Goal: Task Accomplishment & Management: Use online tool/utility

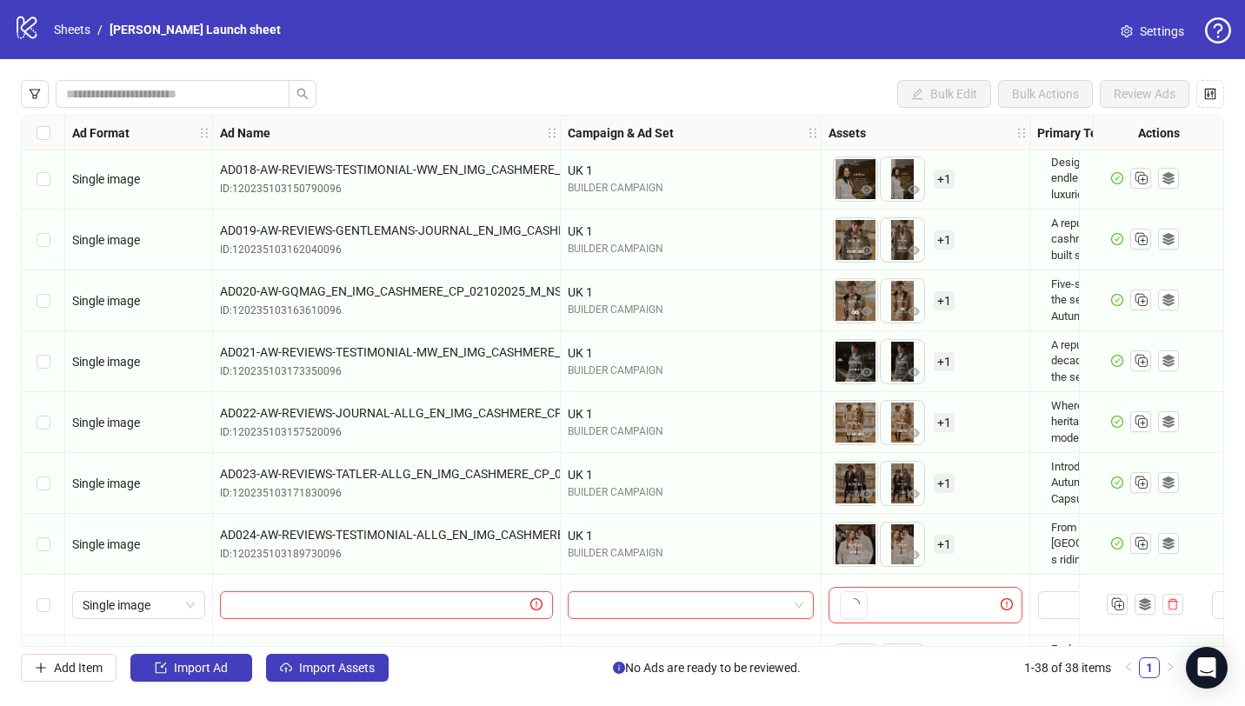
scroll to position [1824, 0]
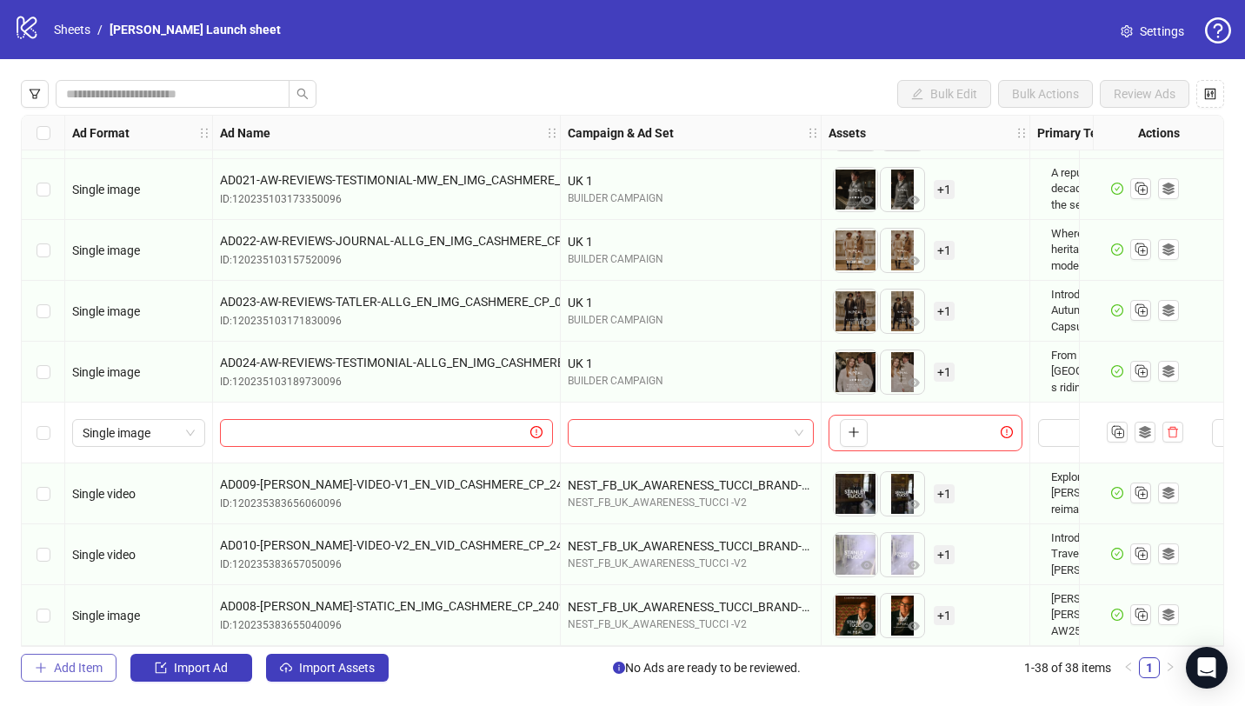
click at [77, 674] on span "Add Item" at bounding box center [78, 668] width 49 height 14
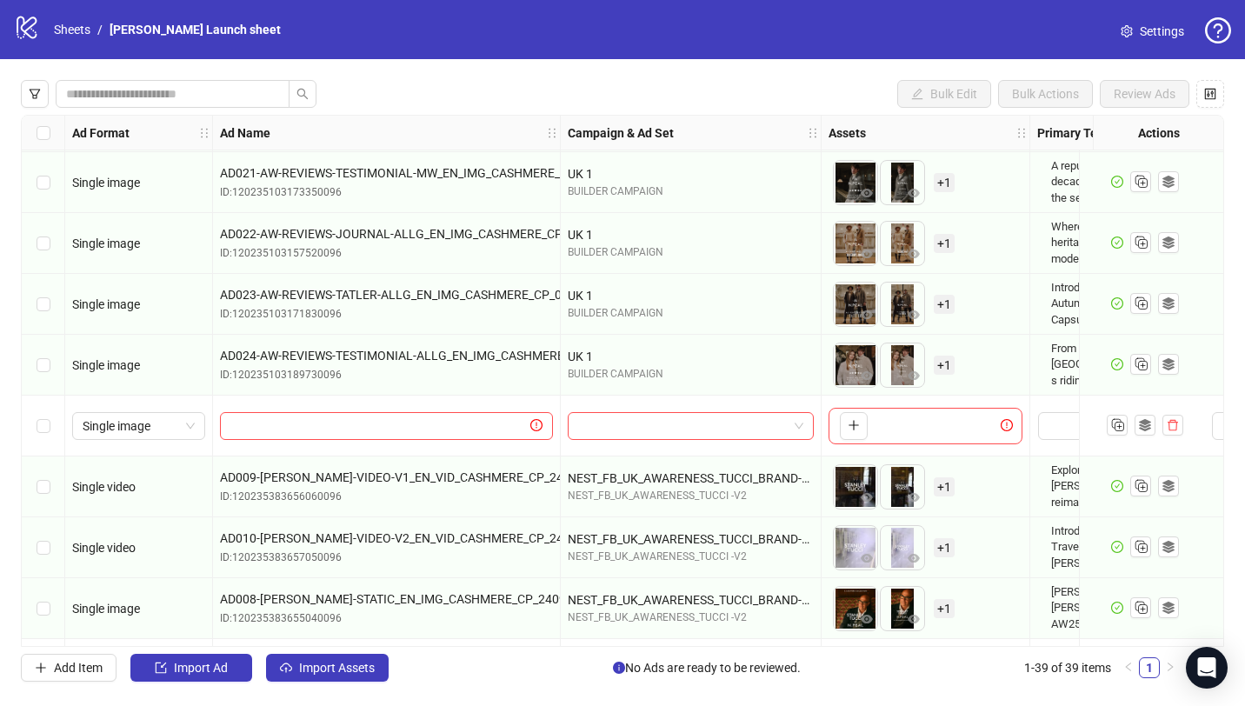
scroll to position [1885, 0]
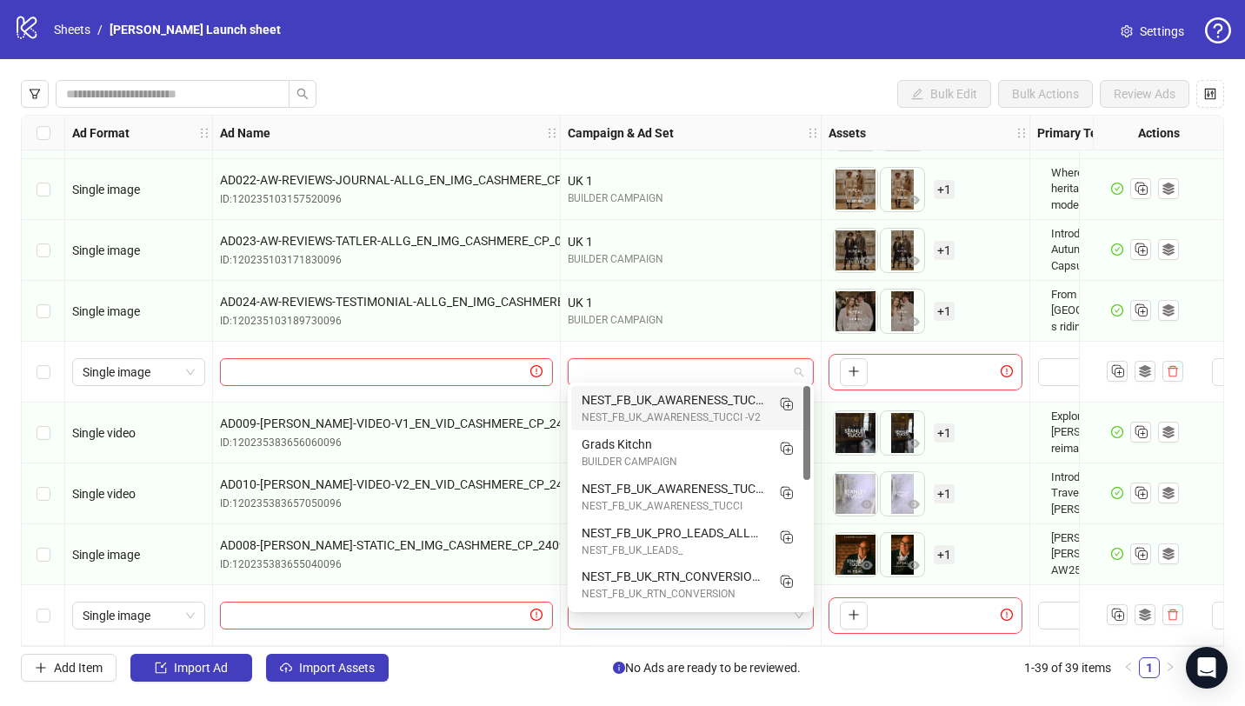
click at [639, 362] on input "search" at bounding box center [683, 372] width 210 height 26
click at [486, 587] on div at bounding box center [387, 615] width 348 height 61
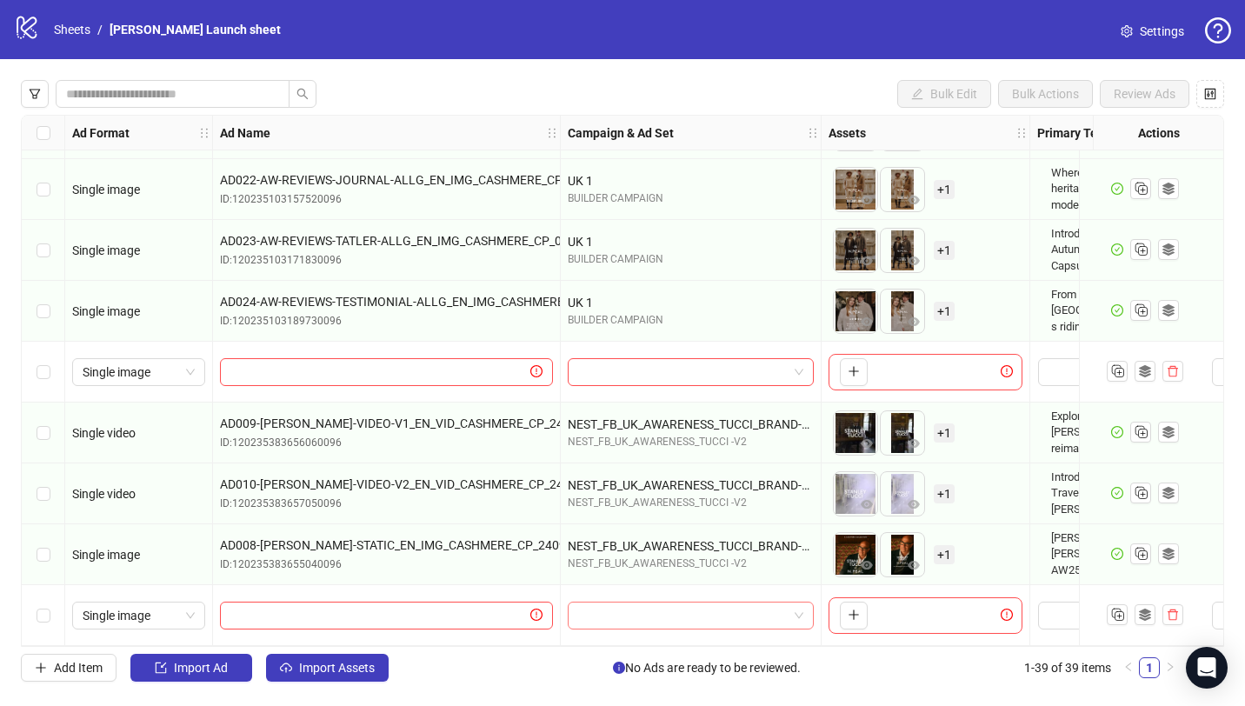
click at [607, 612] on input "search" at bounding box center [683, 615] width 210 height 26
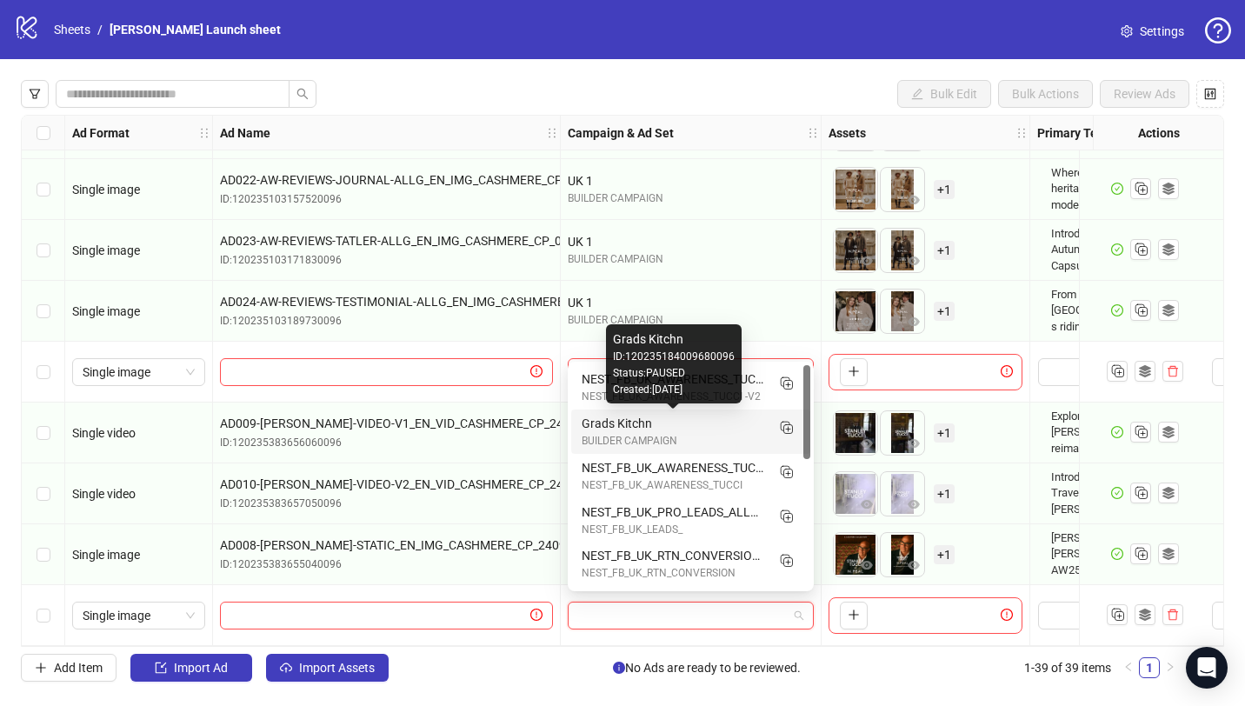
click at [643, 418] on div "Grads Kitchn" at bounding box center [673, 423] width 183 height 19
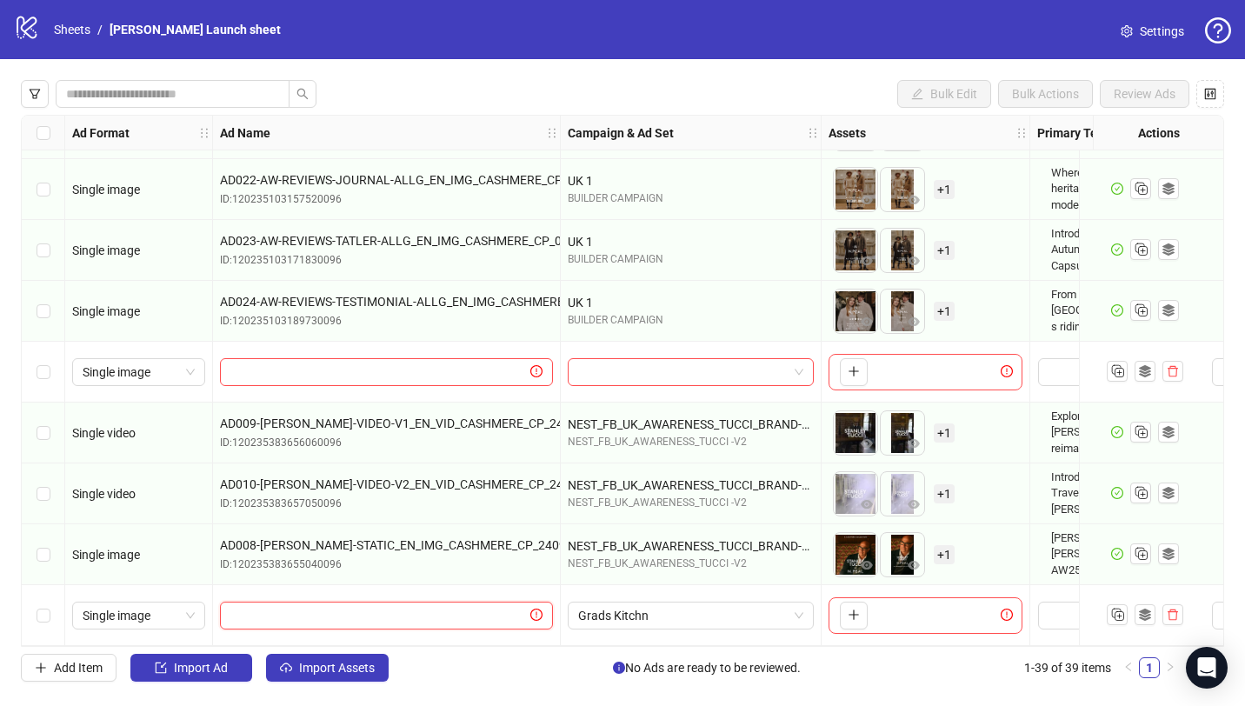
click at [476, 606] on input "text" at bounding box center [378, 615] width 296 height 19
paste input "**********"
type input "**********"
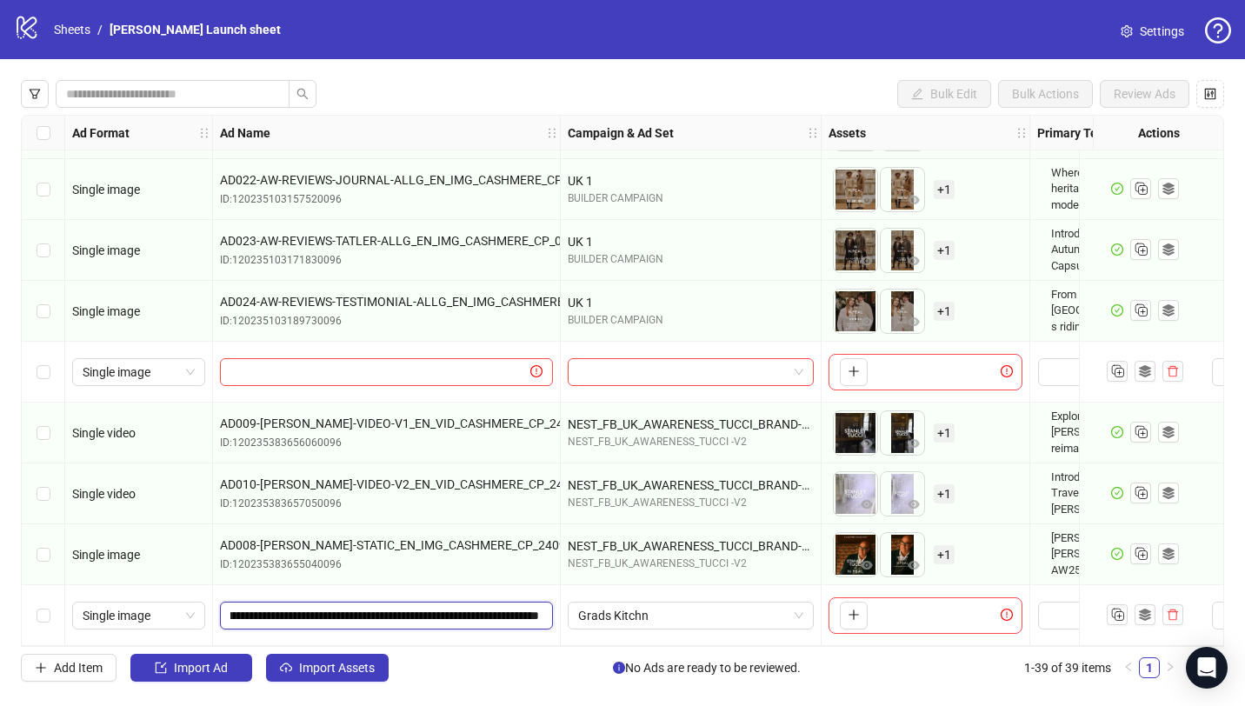
scroll to position [0, 0]
click at [164, 359] on span "Single image" at bounding box center [139, 372] width 112 height 26
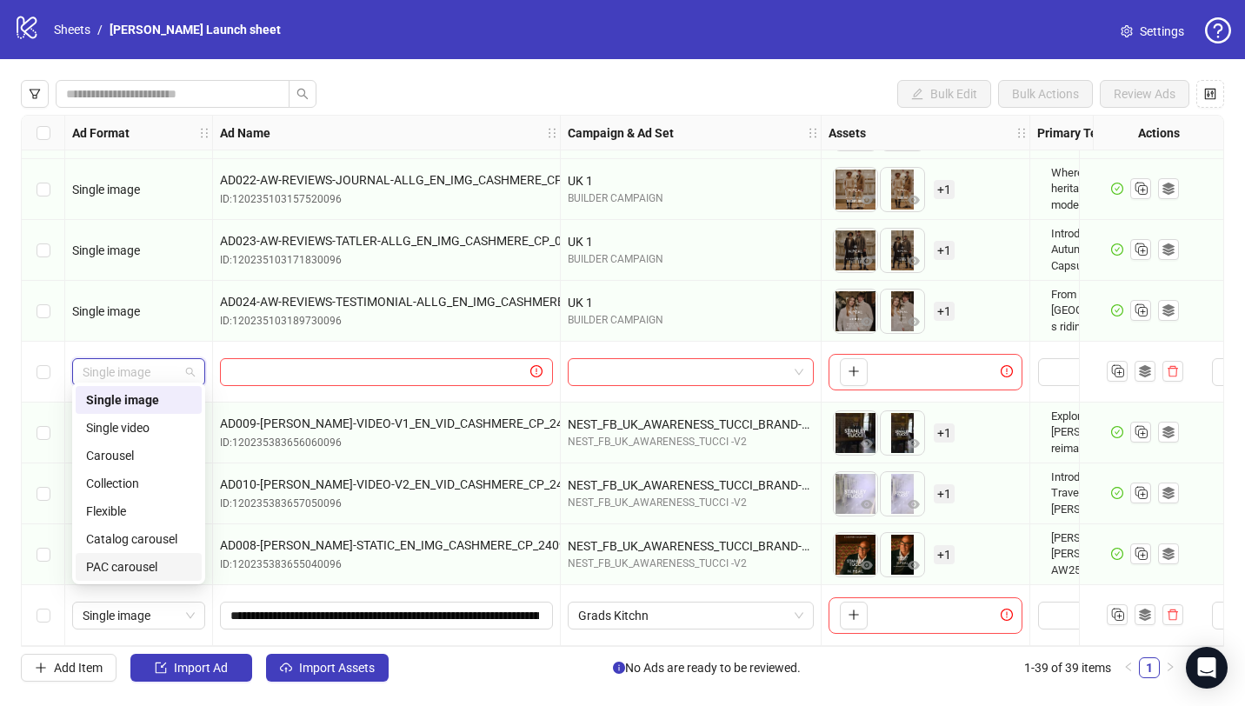
click at [207, 342] on div "Single image" at bounding box center [139, 372] width 148 height 61
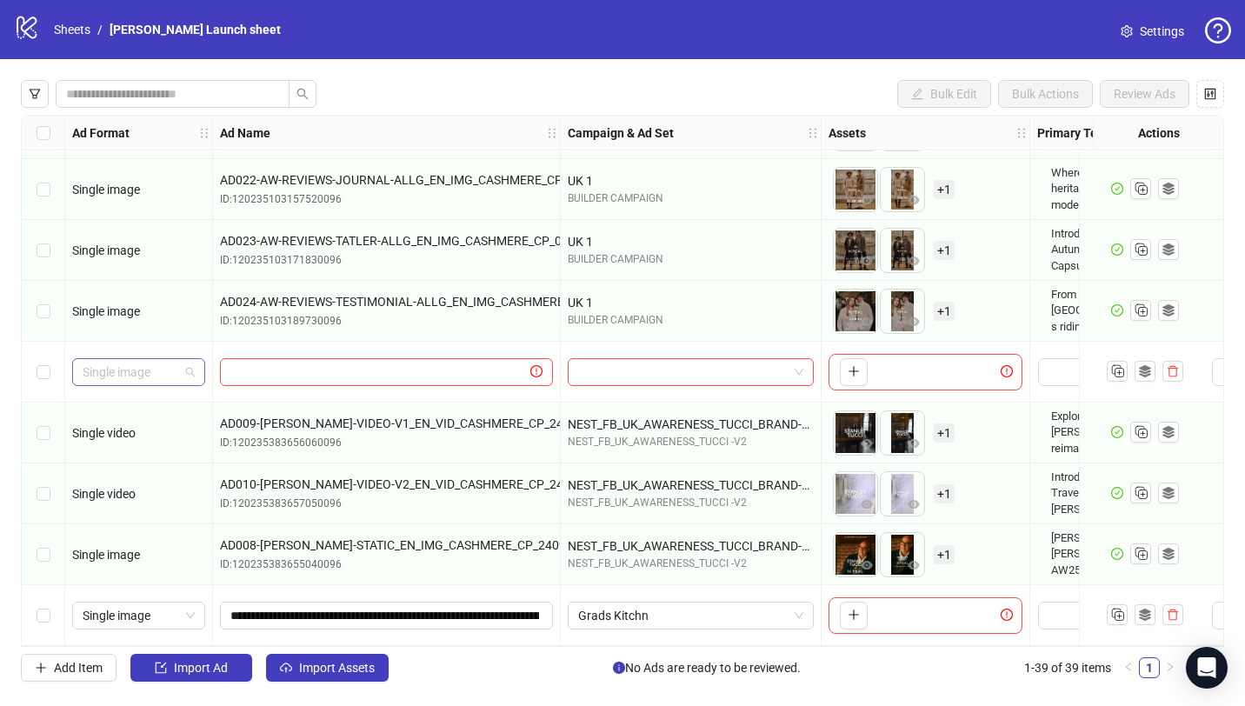
click at [186, 362] on span "Single image" at bounding box center [139, 372] width 112 height 26
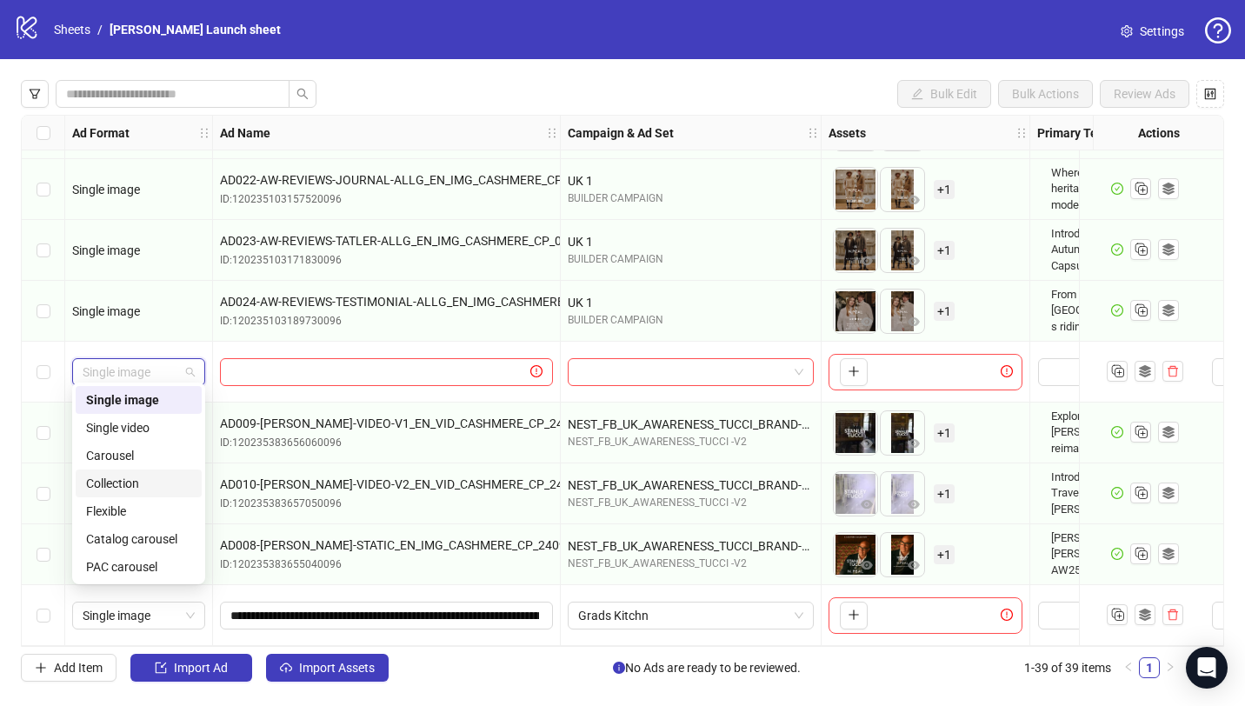
click at [157, 477] on div "Collection" at bounding box center [138, 483] width 105 height 19
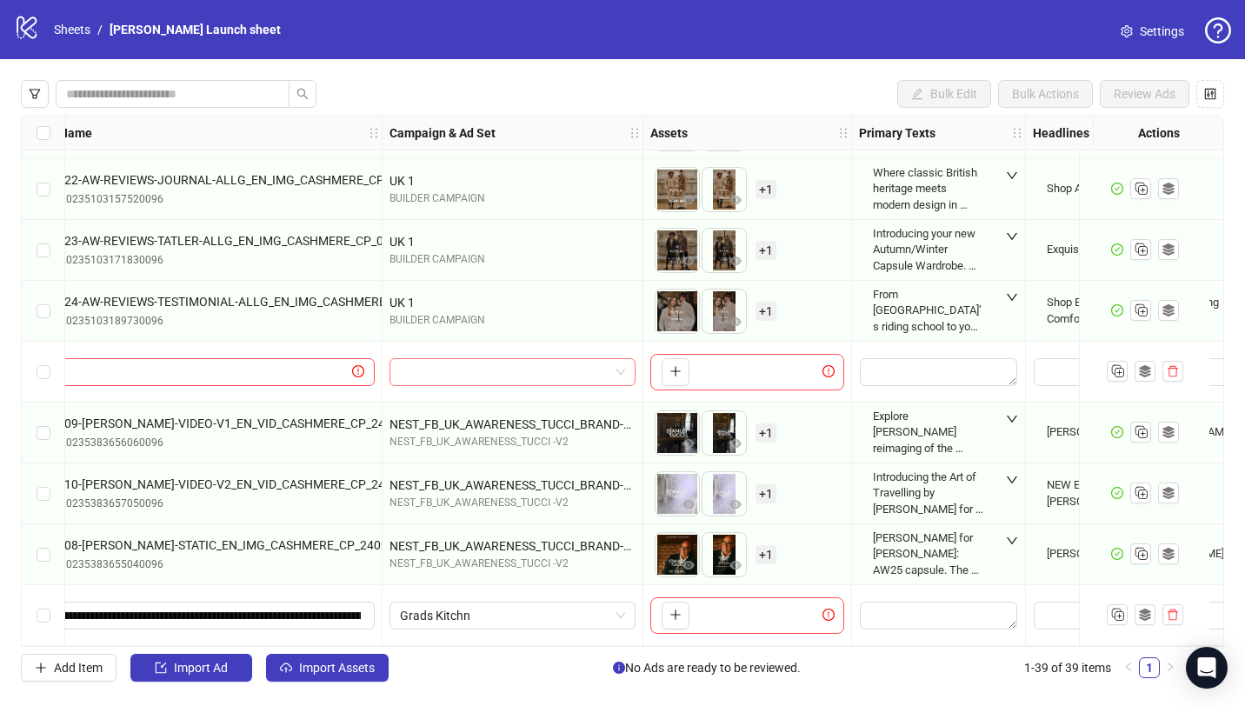
scroll to position [1885, 167]
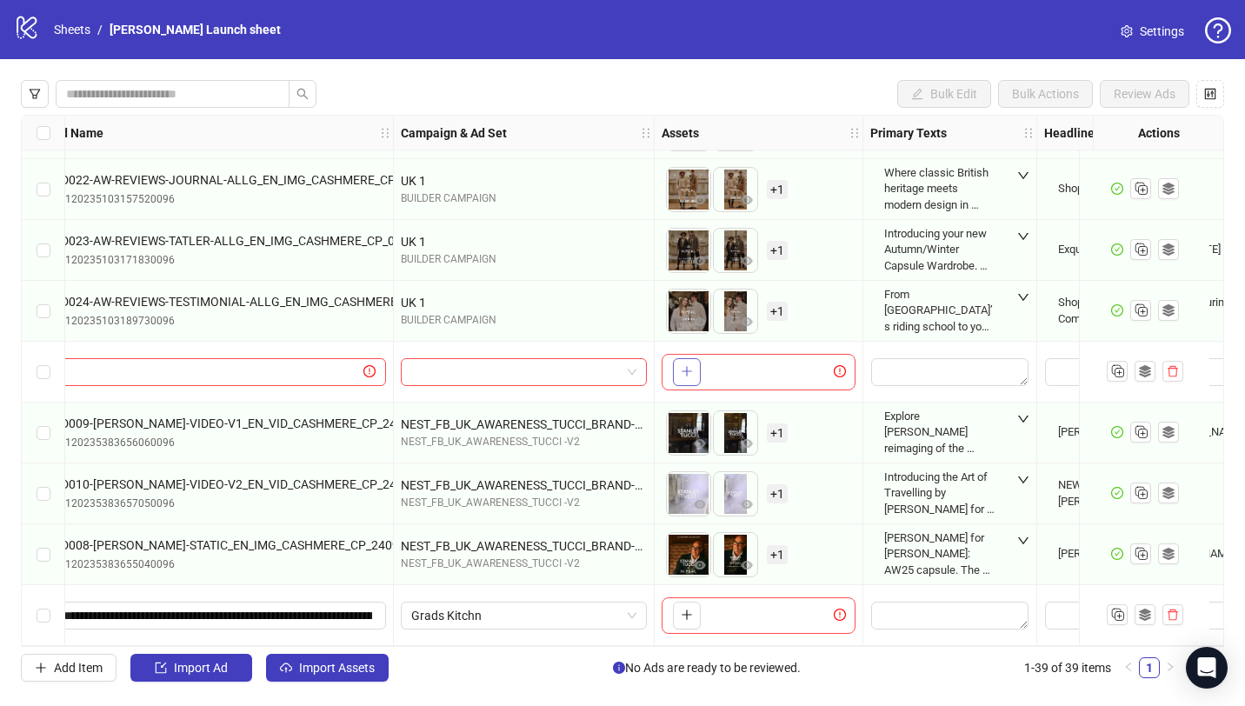
click at [685, 365] on icon "plus" at bounding box center [687, 371] width 12 height 12
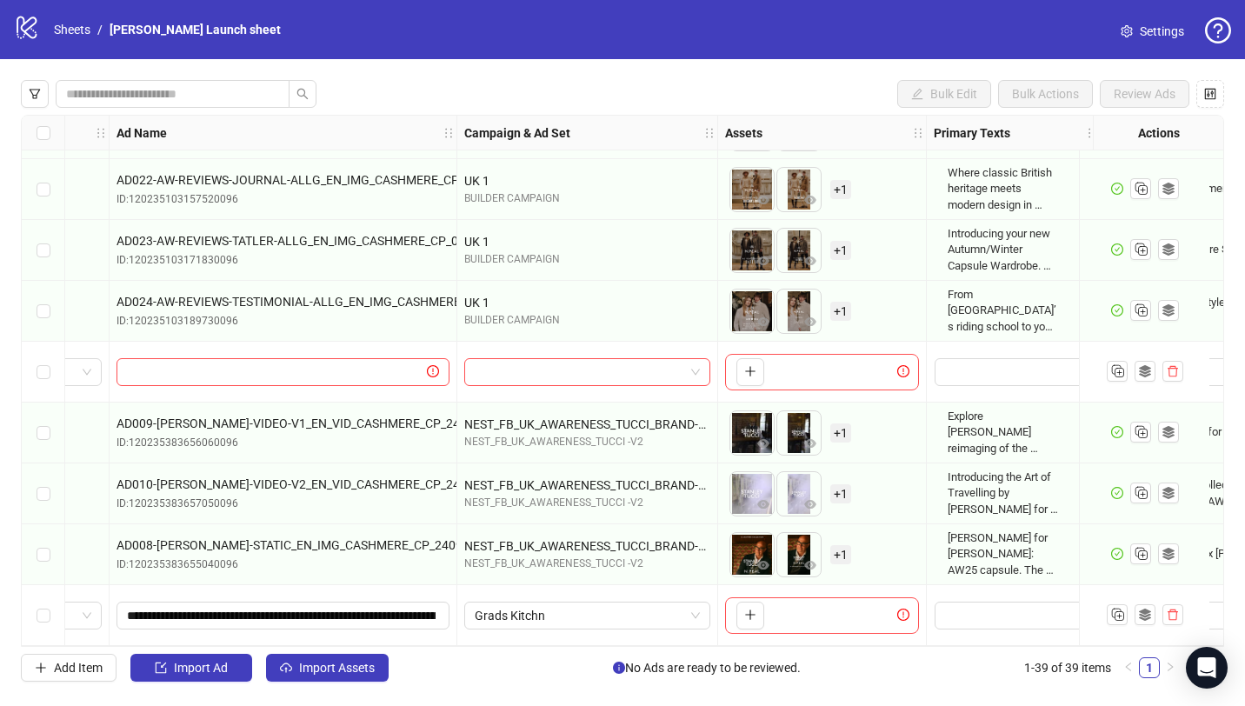
scroll to position [1885, 0]
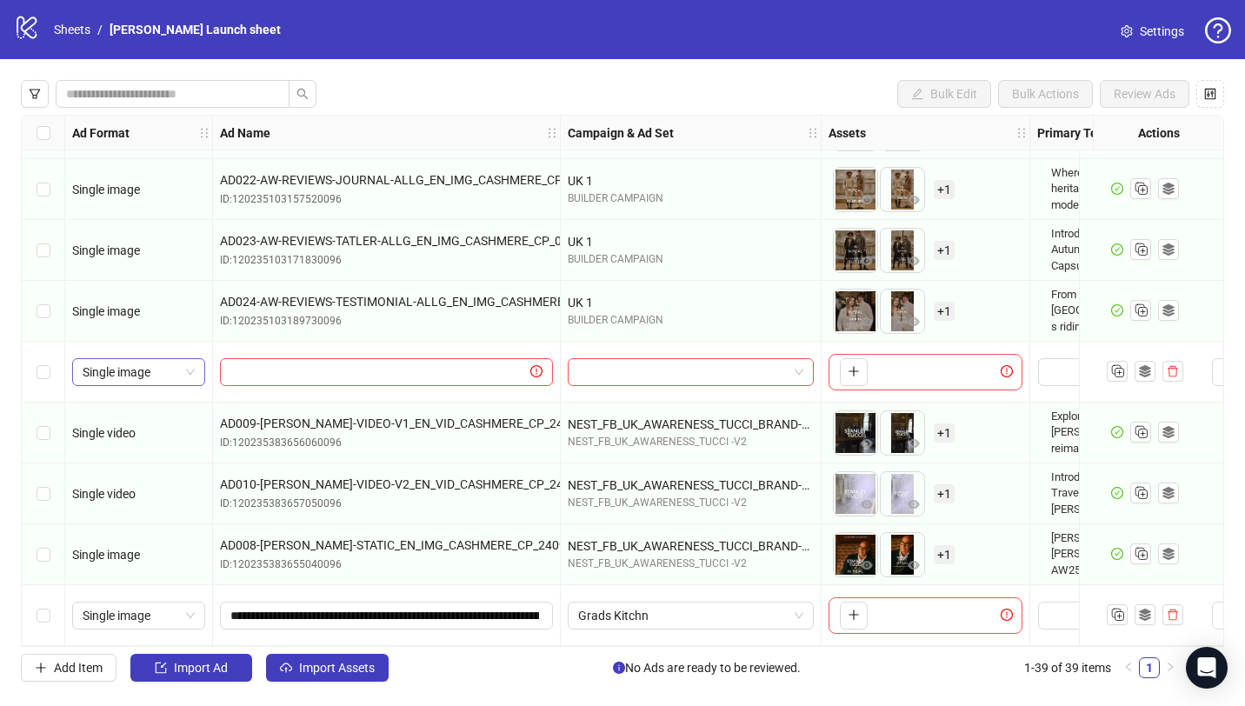
click at [148, 371] on span "Single image" at bounding box center [139, 372] width 112 height 26
click at [849, 358] on button "button" at bounding box center [854, 372] width 28 height 28
click at [164, 364] on span "Single image" at bounding box center [139, 372] width 112 height 26
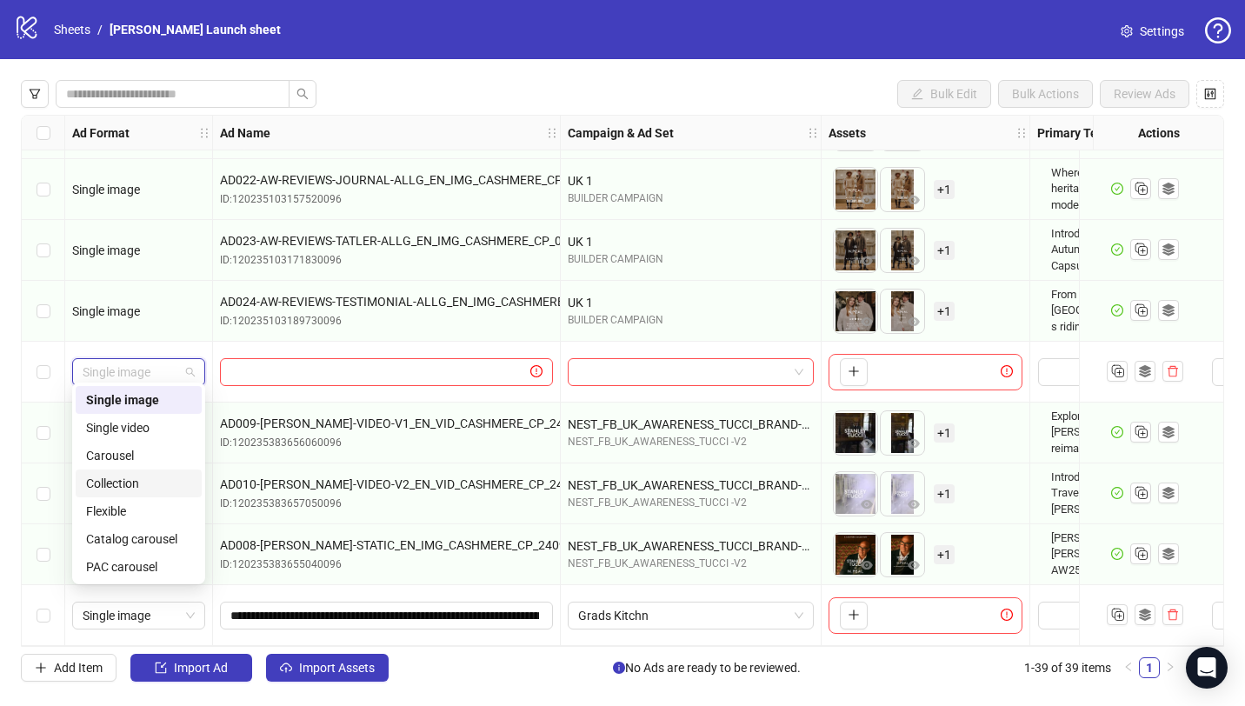
click at [160, 476] on div "Collection" at bounding box center [138, 483] width 105 height 19
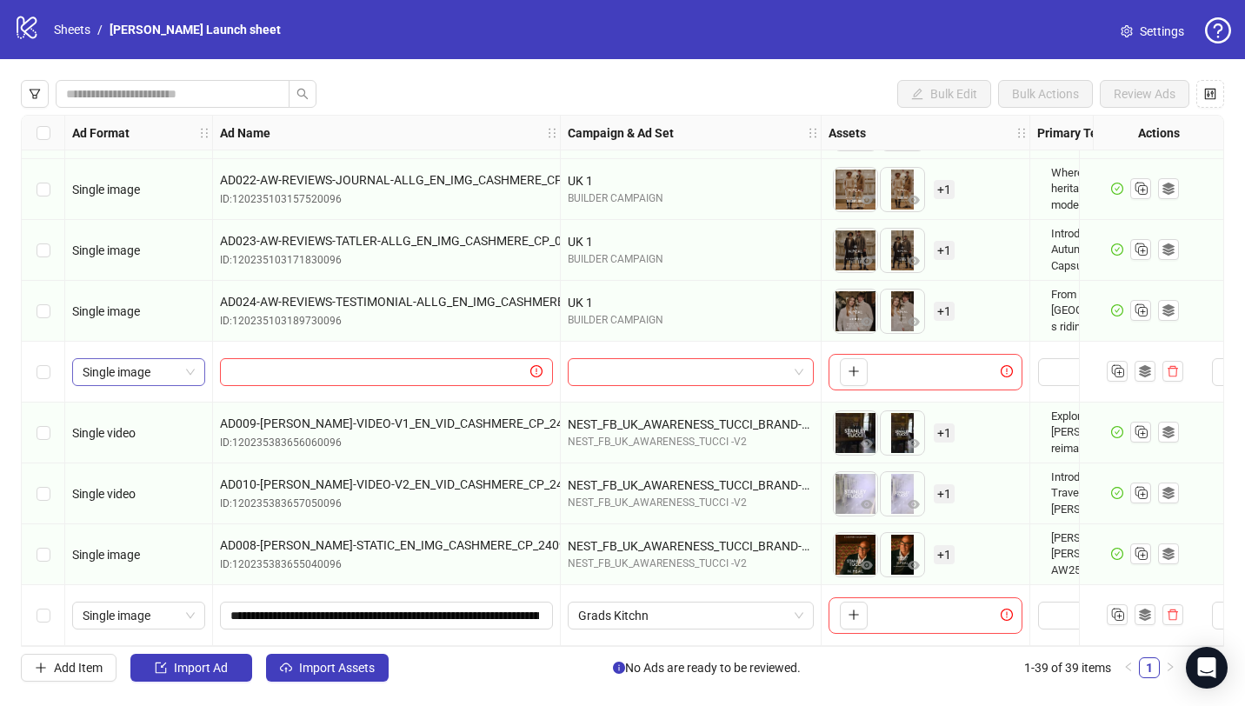
click at [170, 370] on span "Single image" at bounding box center [139, 372] width 112 height 26
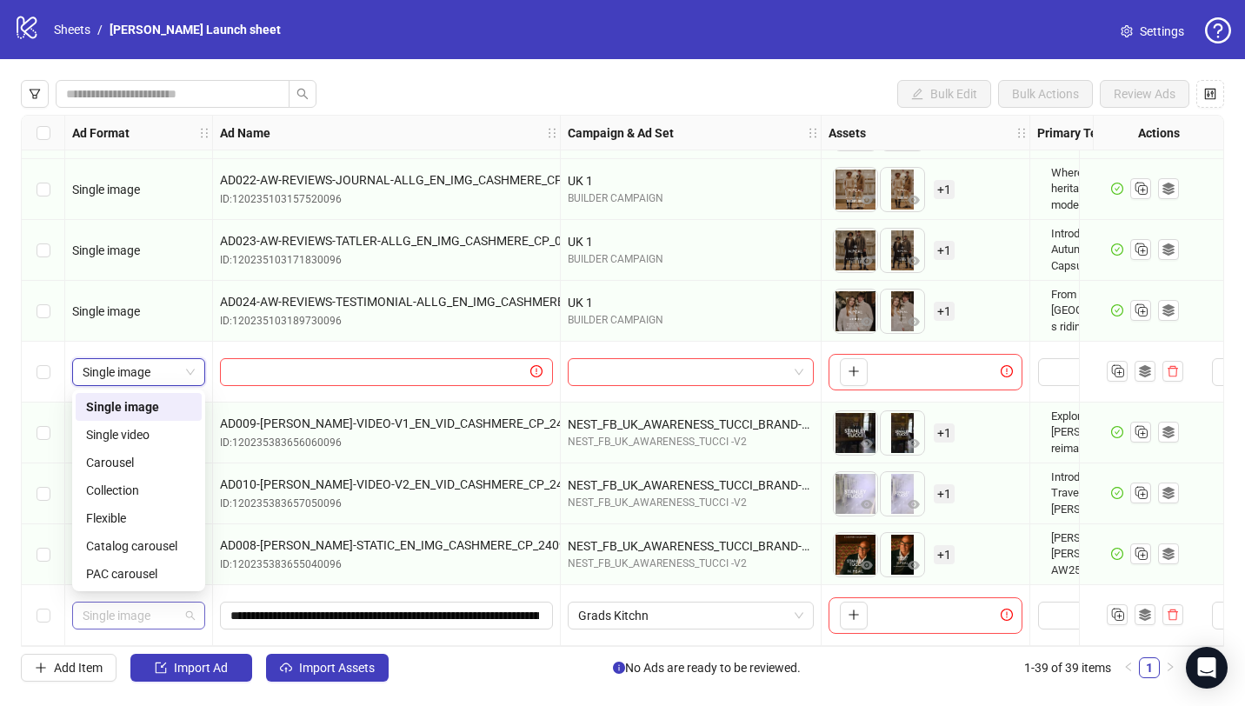
click at [174, 610] on span "Single image" at bounding box center [139, 615] width 112 height 26
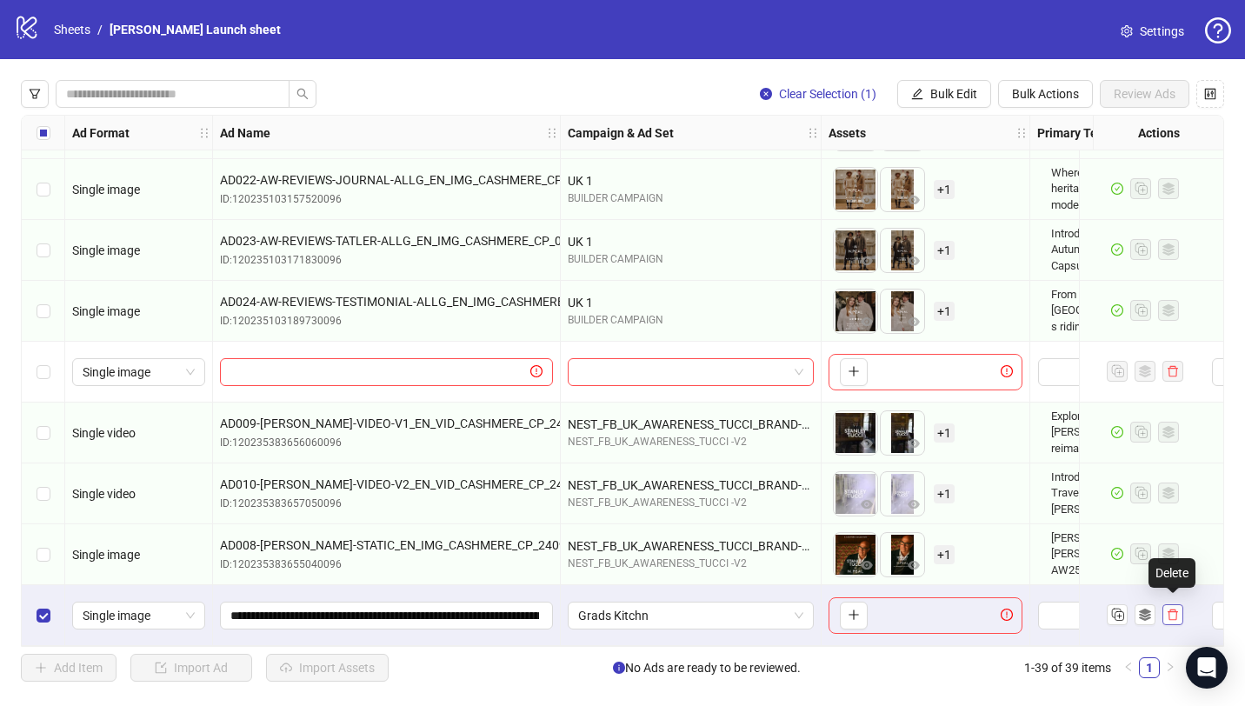
click at [1174, 615] on span "button" at bounding box center [1173, 615] width 12 height 14
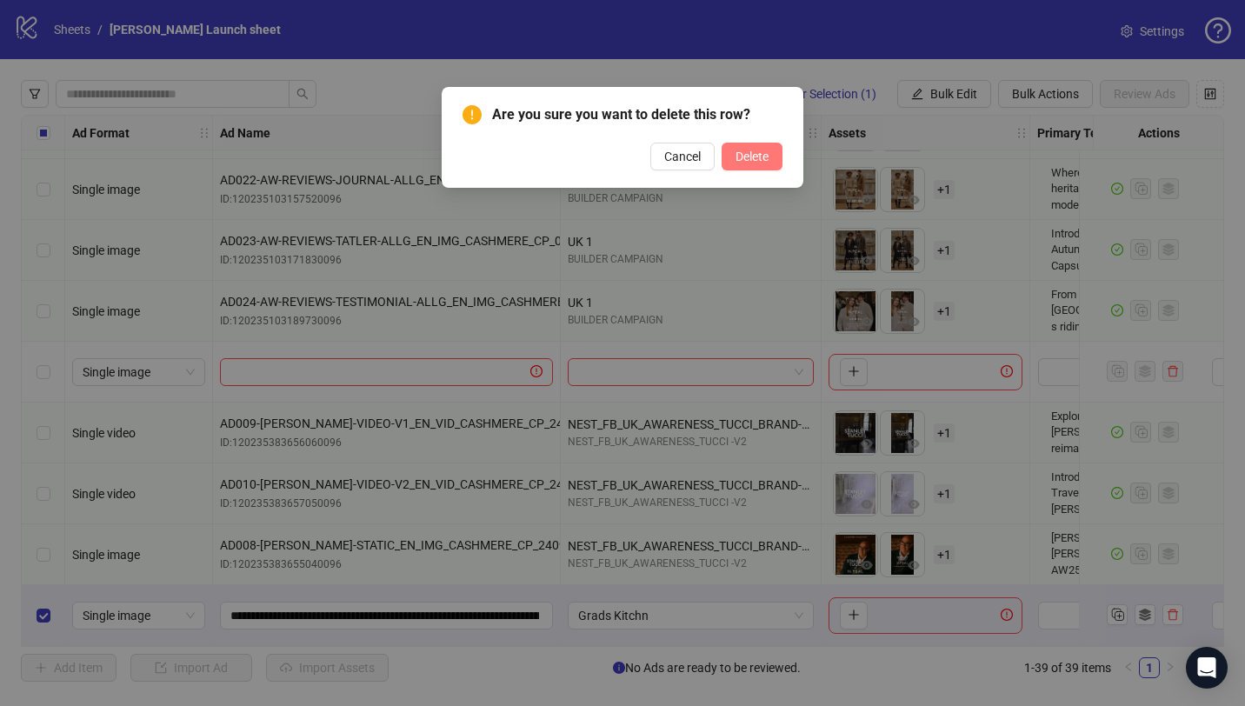
click at [755, 158] on span "Delete" at bounding box center [751, 157] width 33 height 14
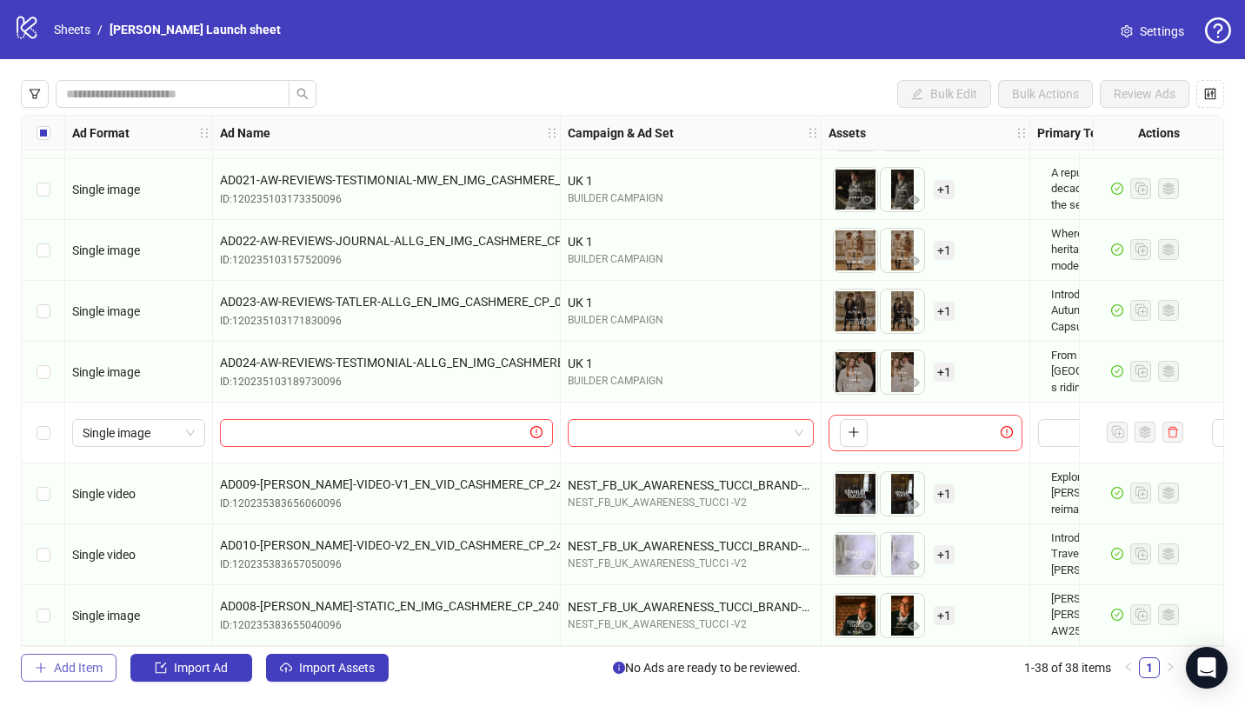
click at [81, 668] on span "Add Item" at bounding box center [78, 668] width 49 height 14
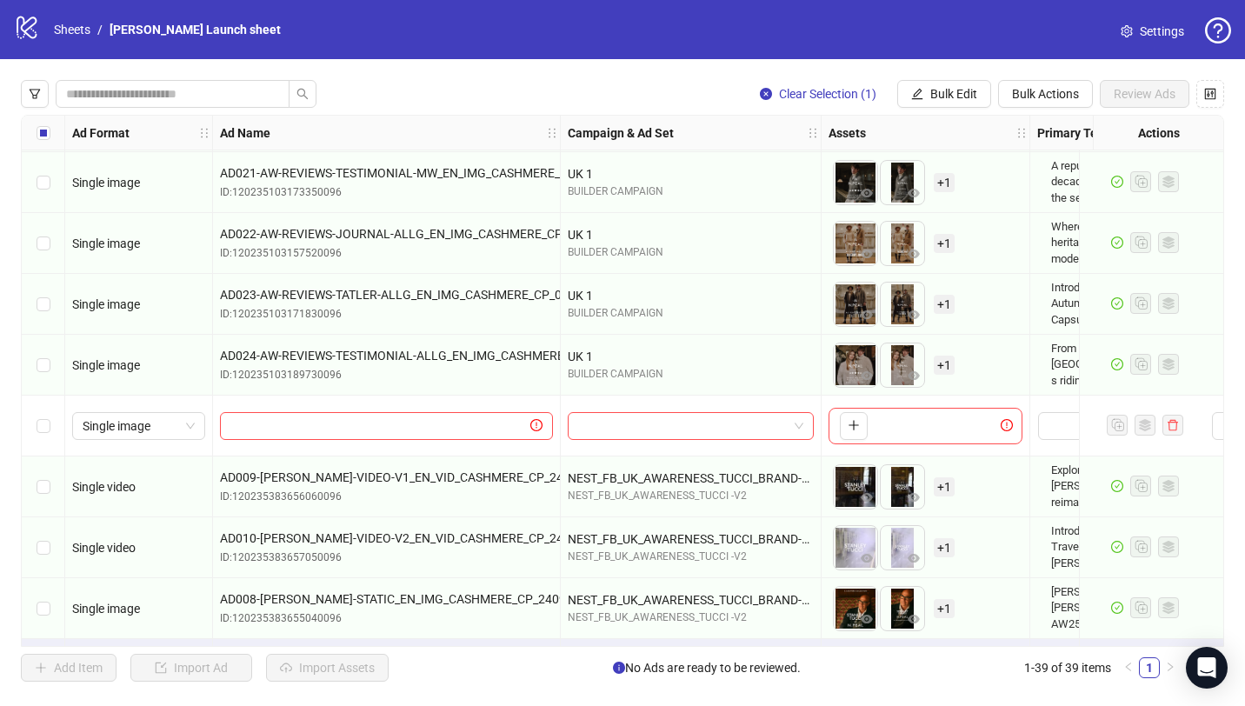
scroll to position [1885, 0]
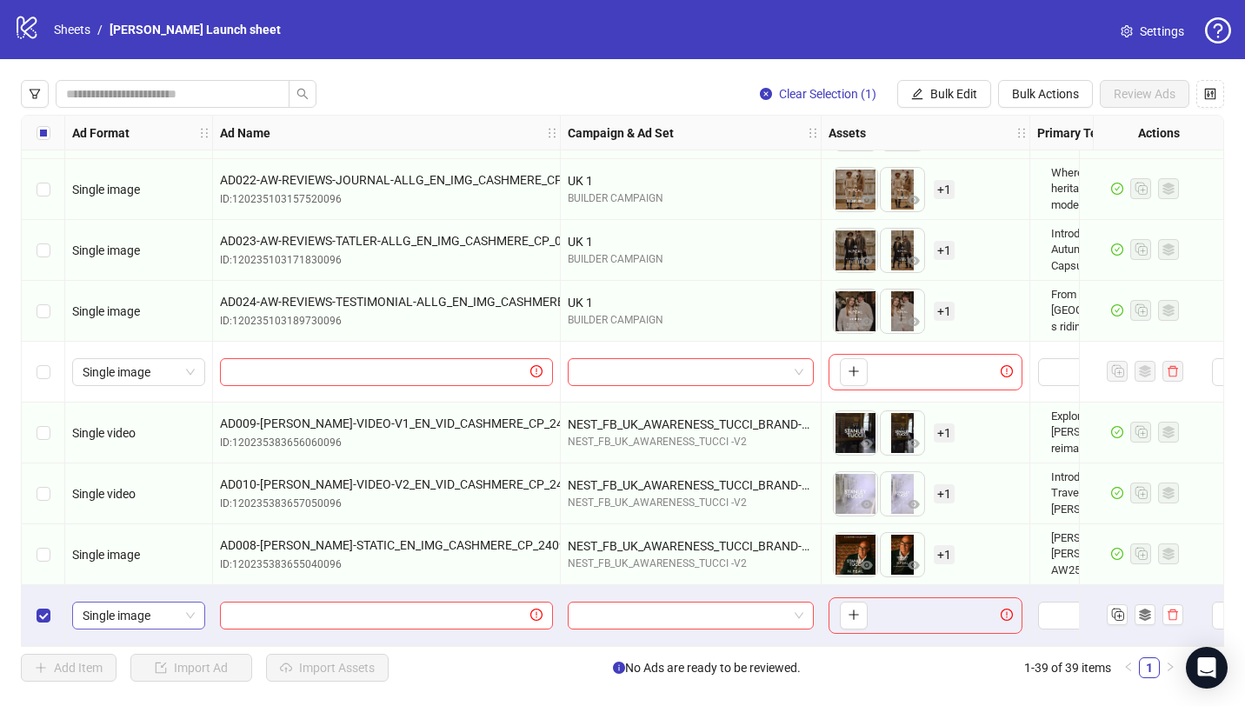
click at [176, 611] on span "Single image" at bounding box center [139, 615] width 112 height 26
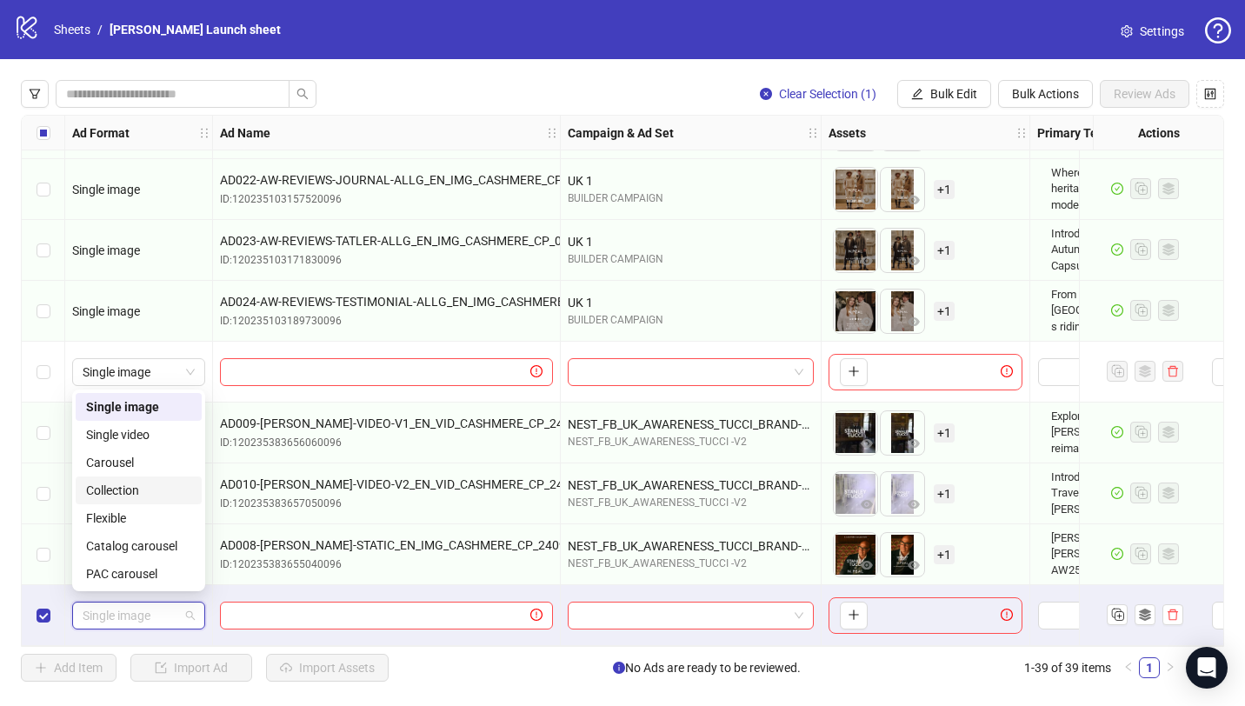
click at [158, 487] on div "Collection" at bounding box center [138, 490] width 105 height 19
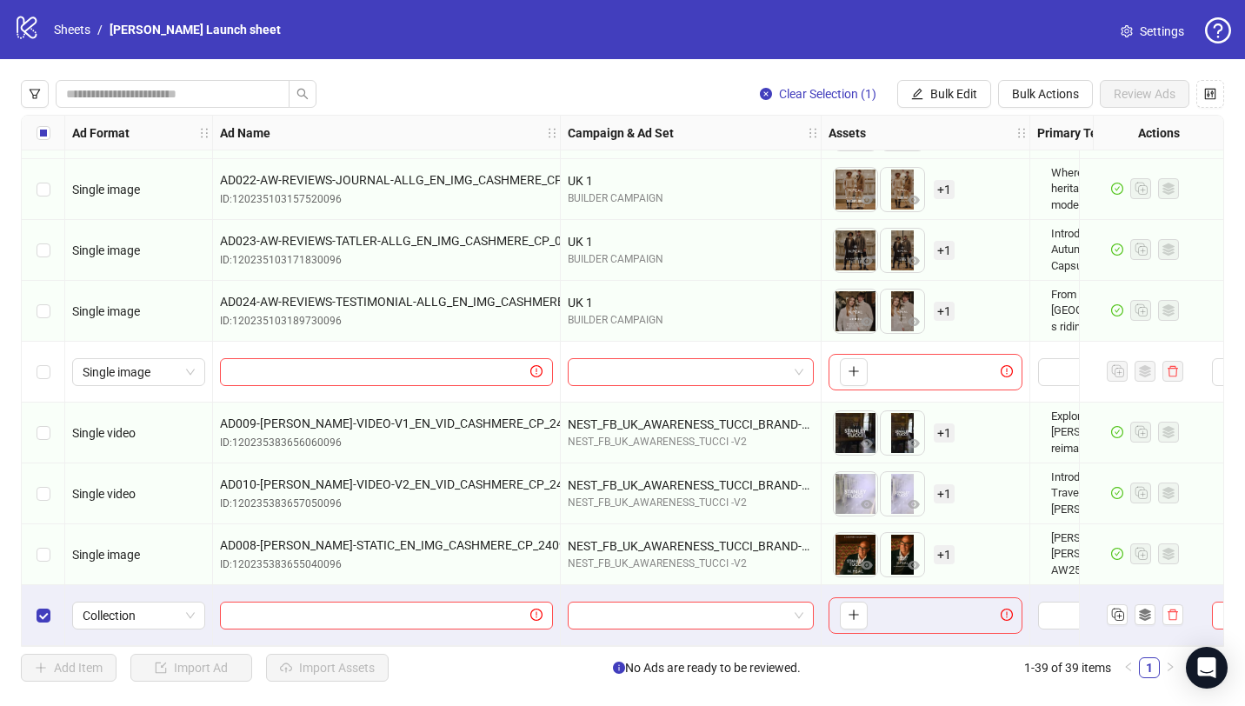
click at [492, 681] on div "Add Item Import Ad Import Assets No Ads are ready to be reviewed. 1-39 of 39 it…" at bounding box center [601, 668] width 1160 height 28
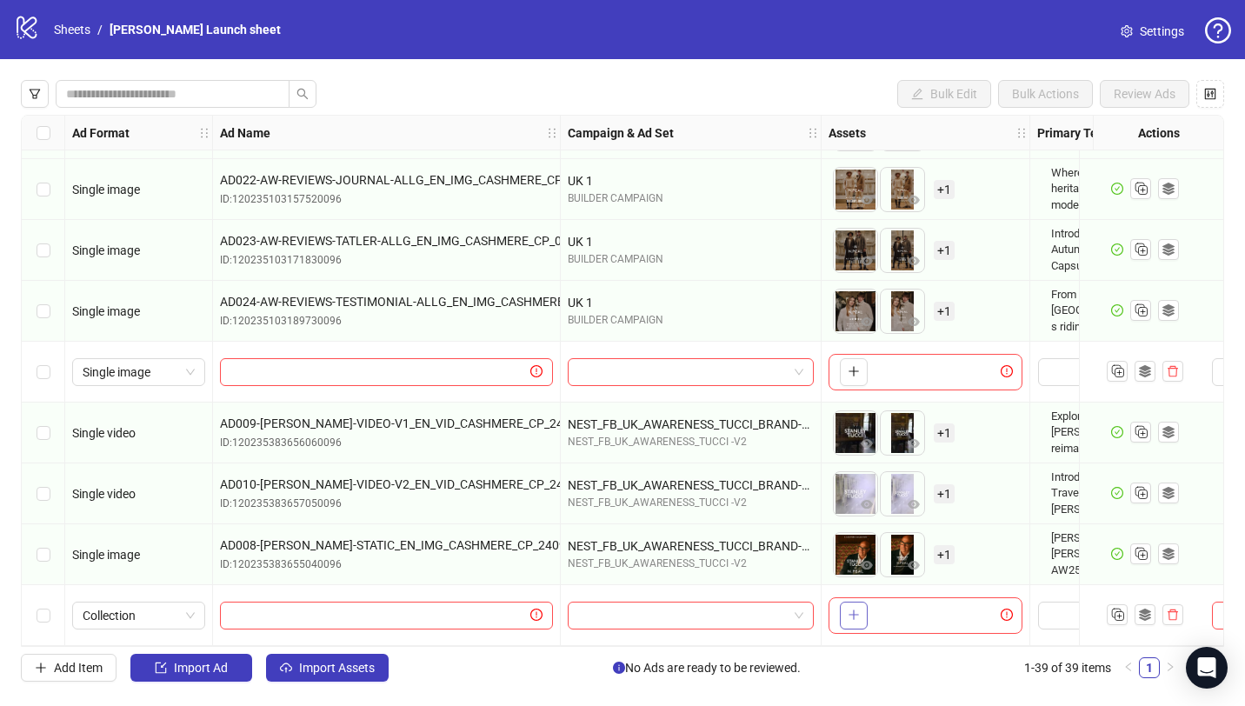
click at [849, 615] on span "button" at bounding box center [854, 615] width 12 height 14
click at [83, 30] on link "Sheets" at bounding box center [71, 29] width 43 height 19
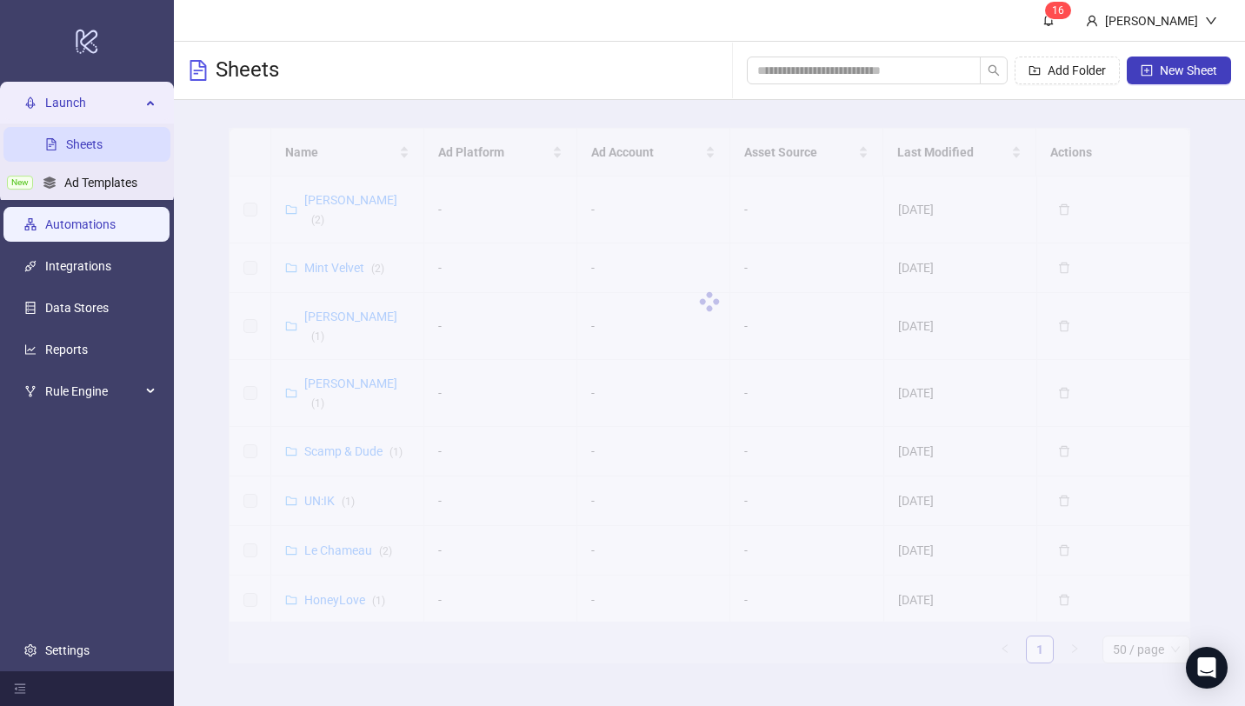
click at [88, 223] on link "Automations" at bounding box center [80, 224] width 70 height 14
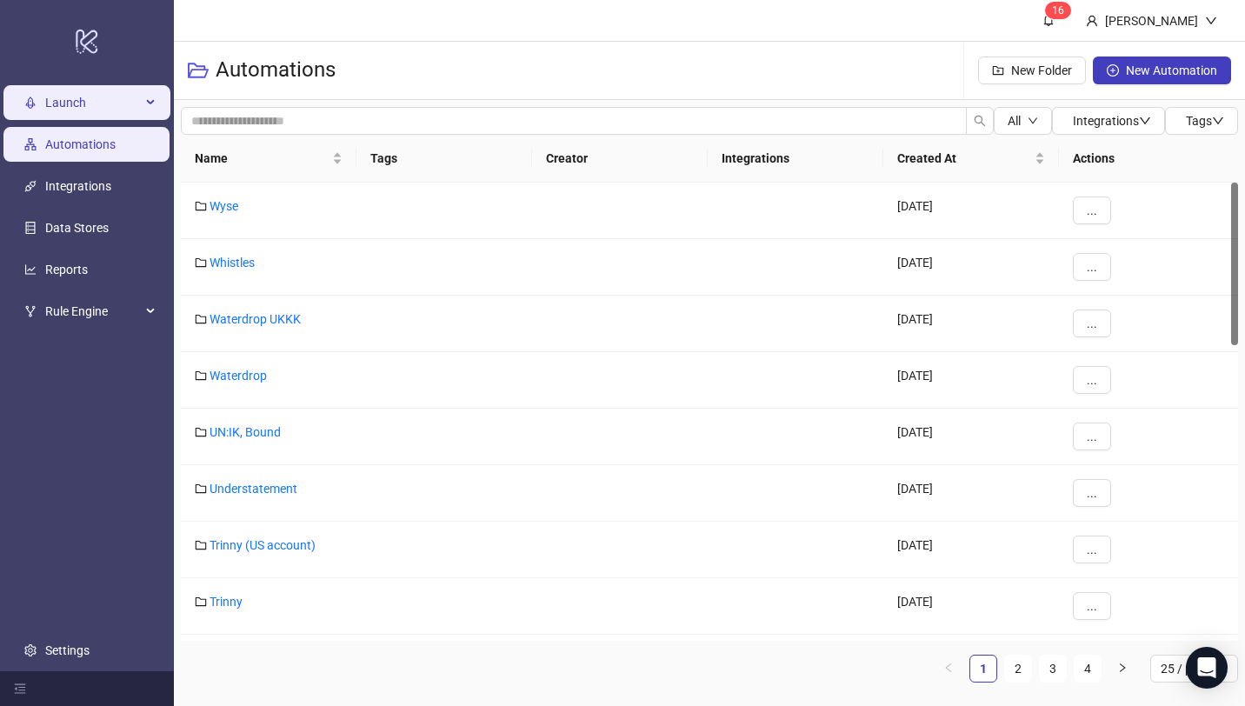
click at [99, 103] on span "Launch" at bounding box center [93, 102] width 96 height 35
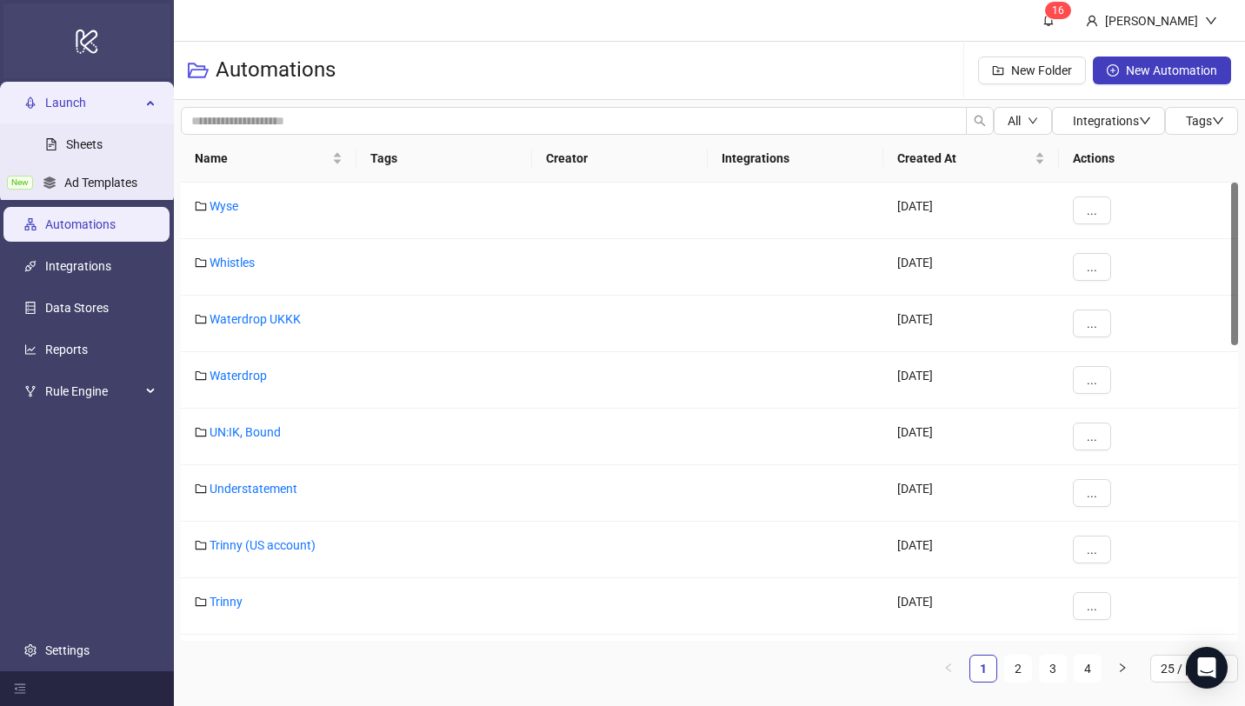
click at [157, 31] on div "logo/logo-mobile" at bounding box center [86, 40] width 167 height 75
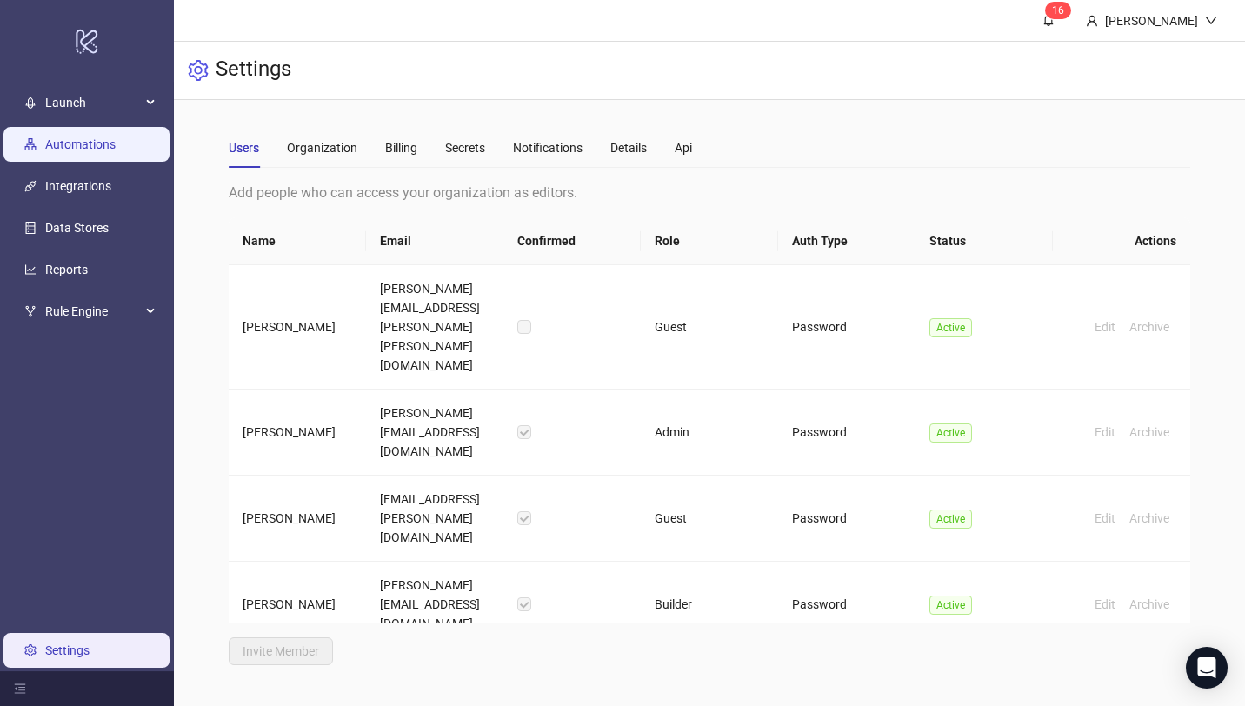
click at [90, 151] on link "Automations" at bounding box center [80, 144] width 70 height 14
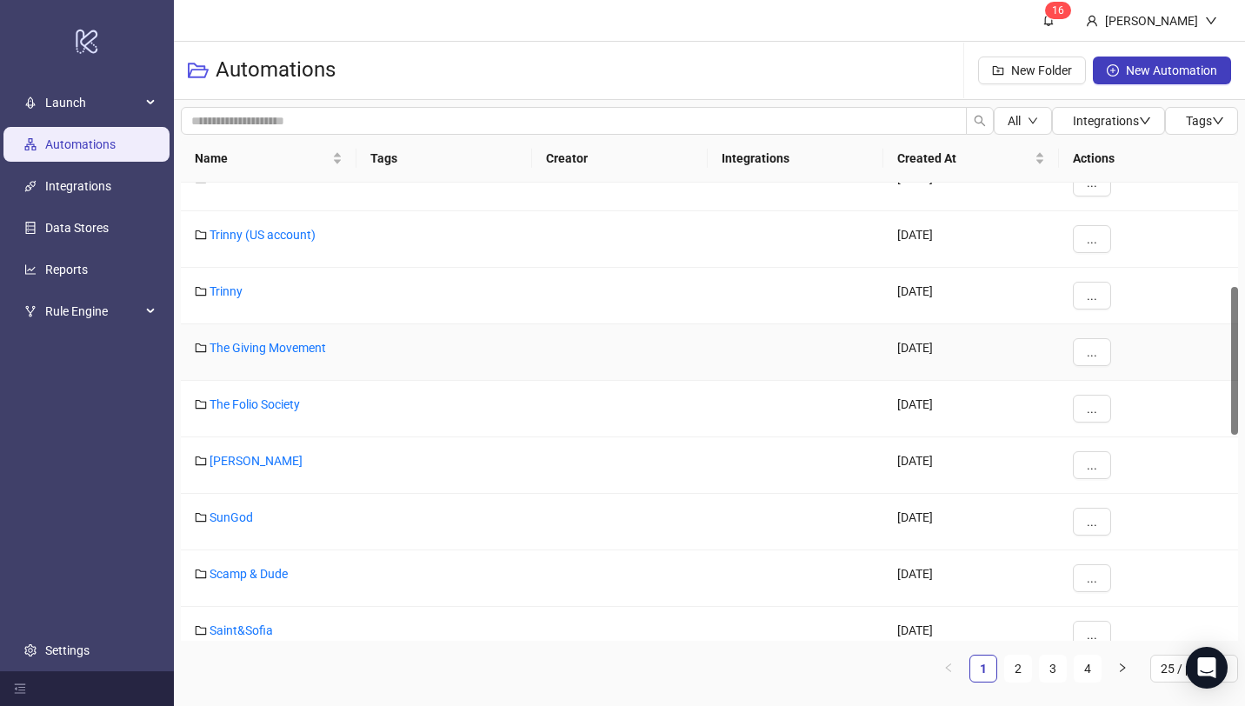
scroll to position [301, 0]
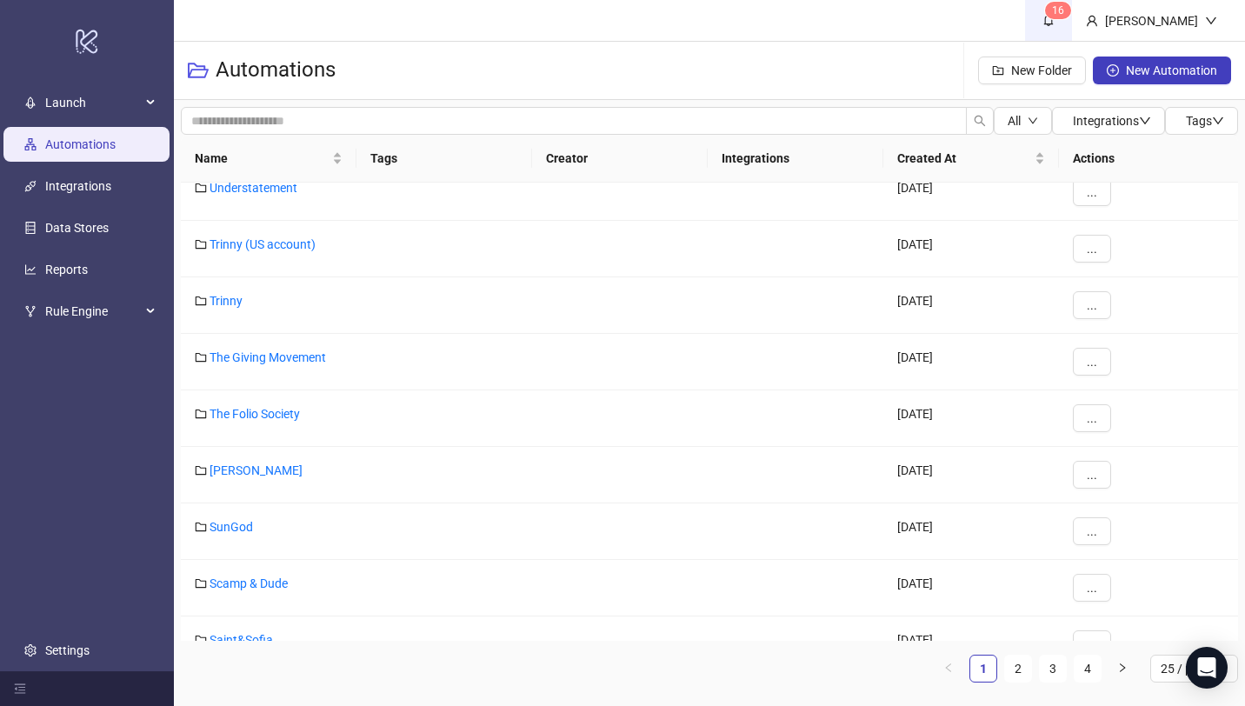
click at [1058, 17] on sup "1 6" at bounding box center [1058, 10] width 26 height 17
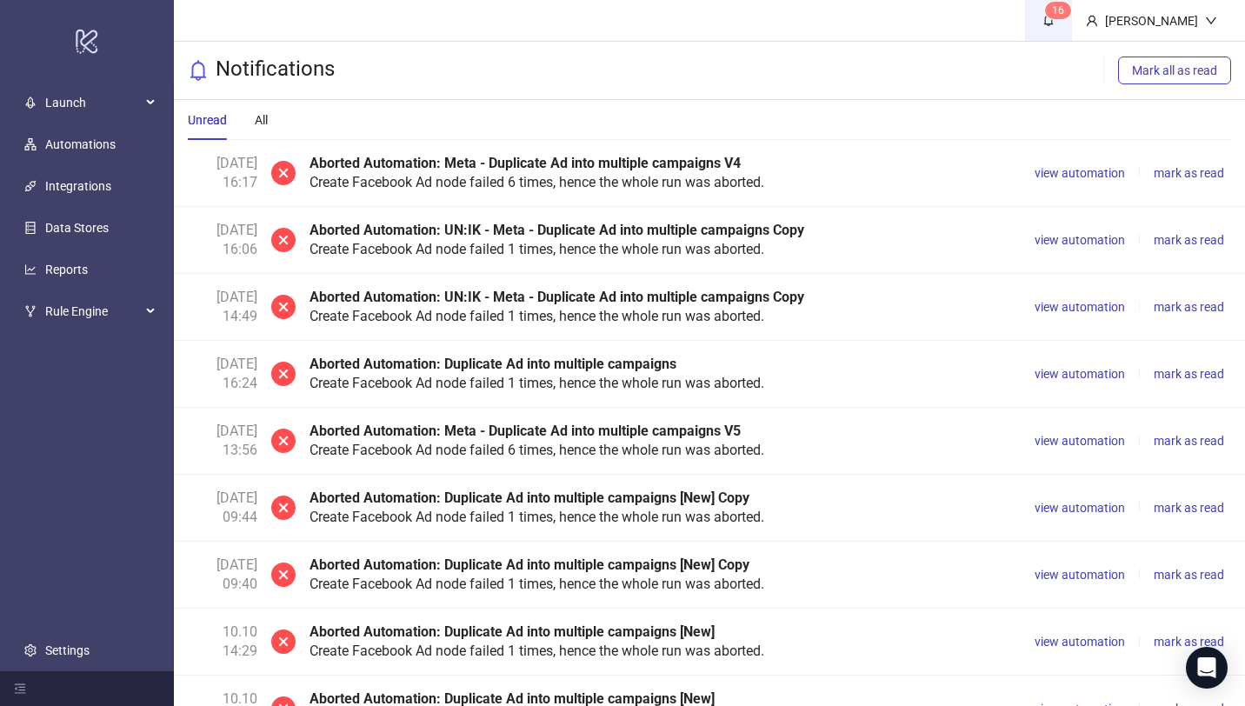
click at [1058, 17] on sup "1 6" at bounding box center [1058, 10] width 26 height 17
click at [1066, 21] on link "1 6" at bounding box center [1048, 20] width 47 height 41
click at [1046, 28] on span "1 6" at bounding box center [1048, 19] width 19 height 19
click at [95, 109] on span "Launch" at bounding box center [93, 102] width 96 height 35
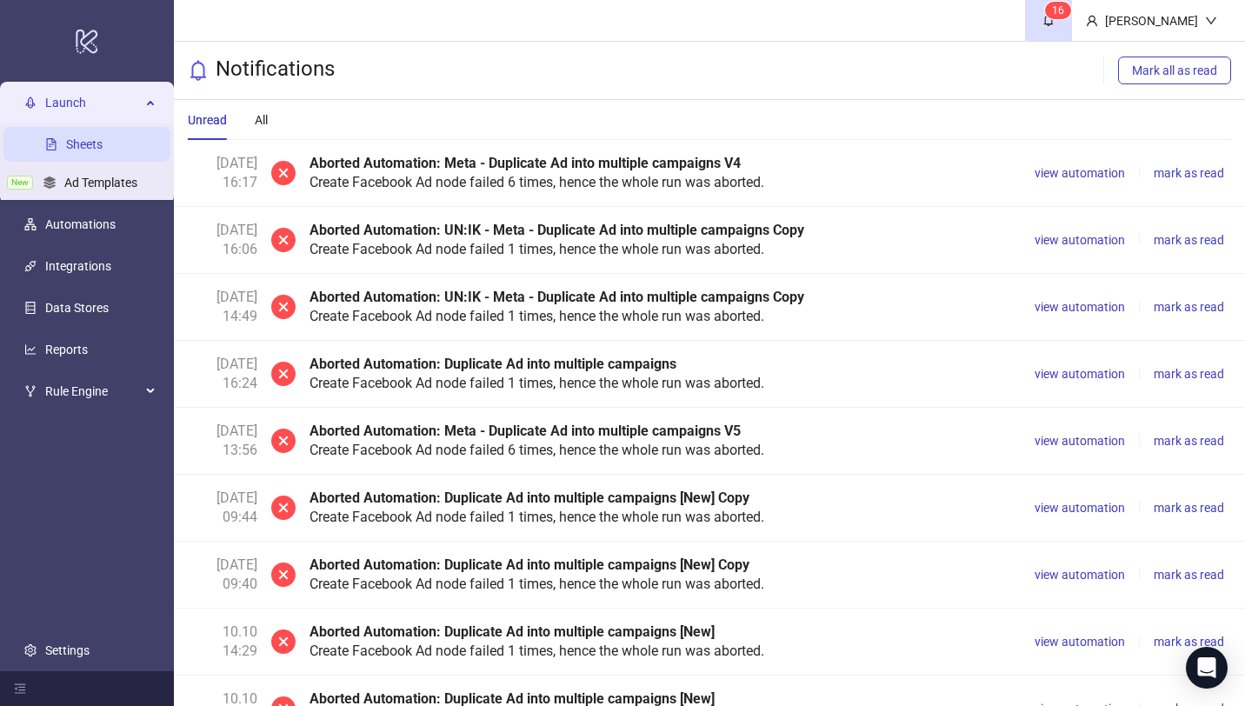
click at [103, 147] on link "Sheets" at bounding box center [84, 144] width 37 height 14
